Goal: Check status: Check status

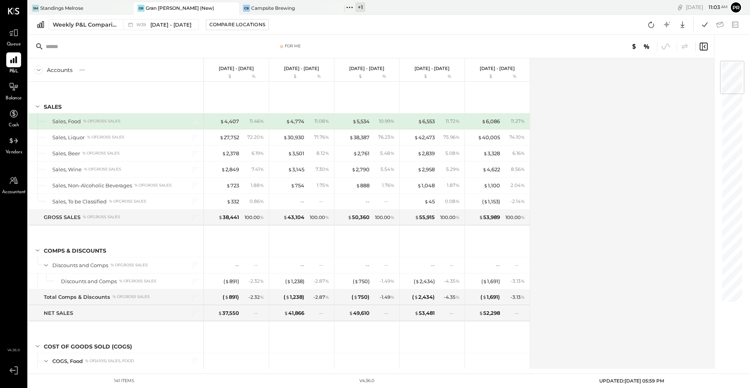
click at [165, 6] on div "Gran [PERSON_NAME] (New)" at bounding box center [180, 8] width 68 height 7
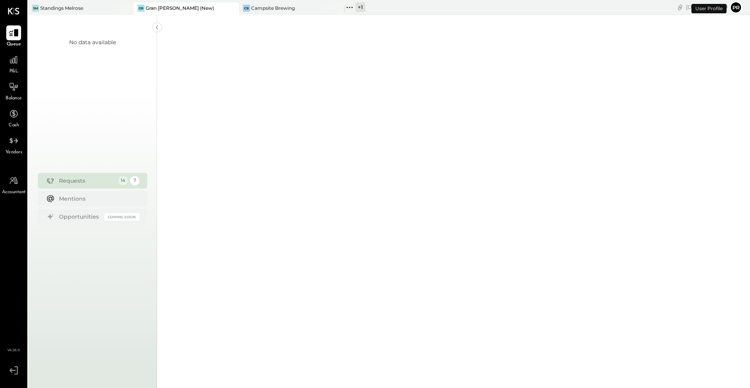
click at [12, 36] on icon at bounding box center [14, 33] width 10 height 10
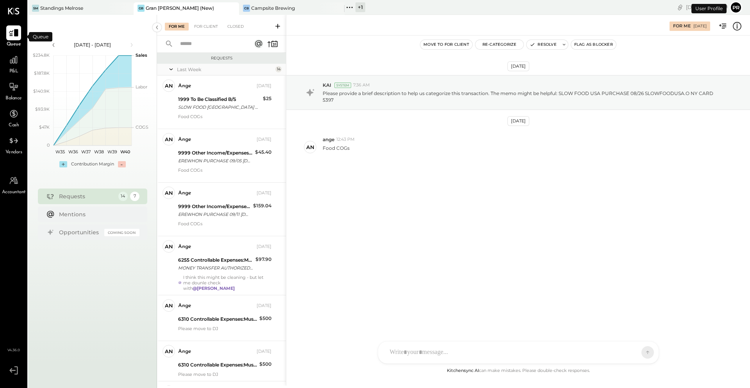
click at [12, 36] on icon at bounding box center [14, 33] width 10 height 10
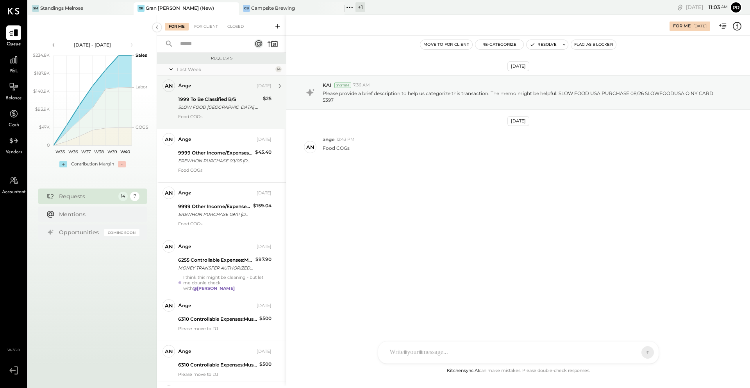
click at [209, 103] on div "SLOW FOOD [GEOGRAPHIC_DATA] PURCHASE 08/26 [GEOGRAPHIC_DATA]O NY CARD 5397" at bounding box center [219, 107] width 82 height 8
